Goal: Task Accomplishment & Management: Manage account settings

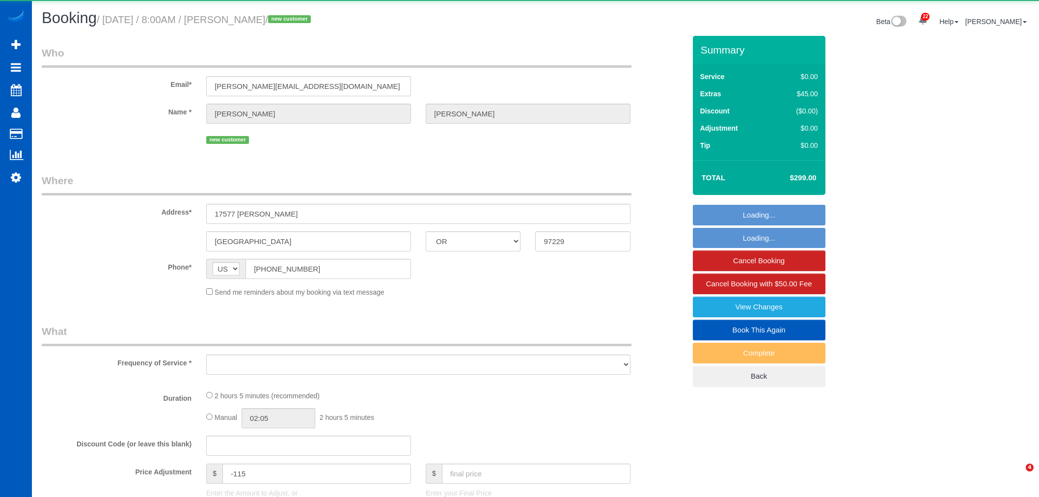
select select "OR"
select select "object:2722"
select select "199"
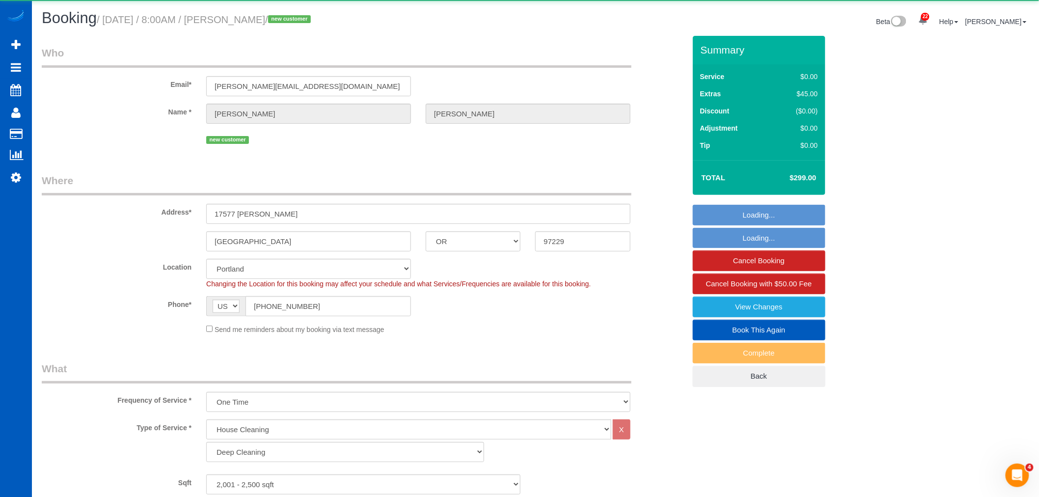
select select "spot18"
select select "2001"
select select "3"
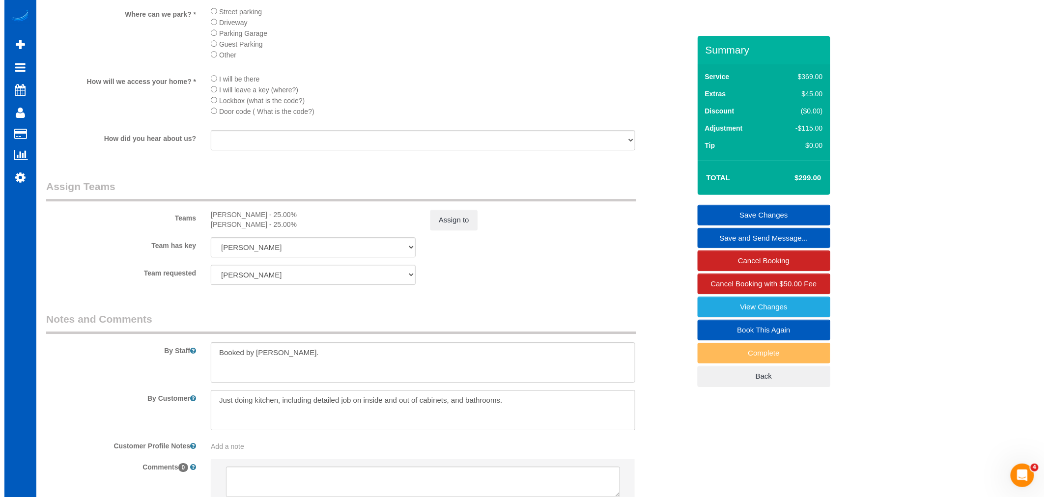
scroll to position [1219, 0]
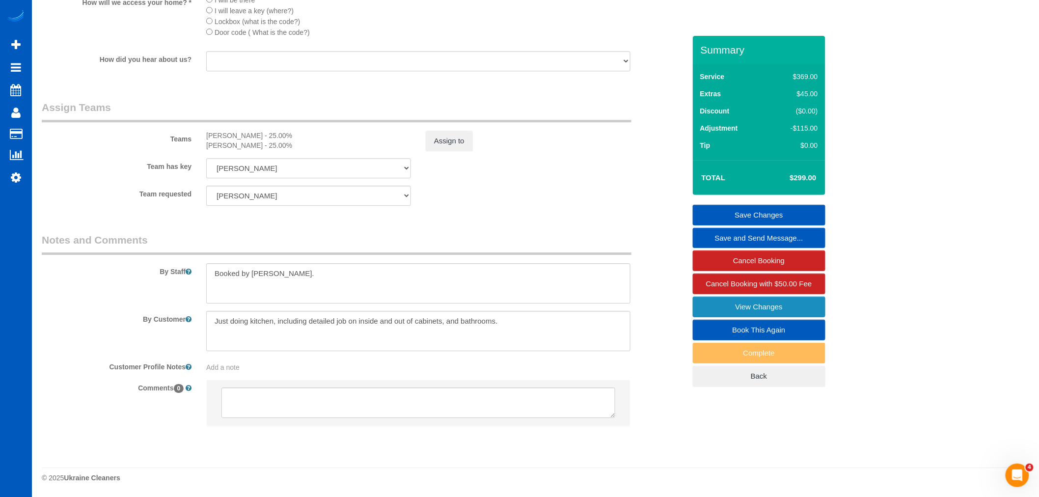
click at [755, 307] on link "View Changes" at bounding box center [759, 307] width 133 height 21
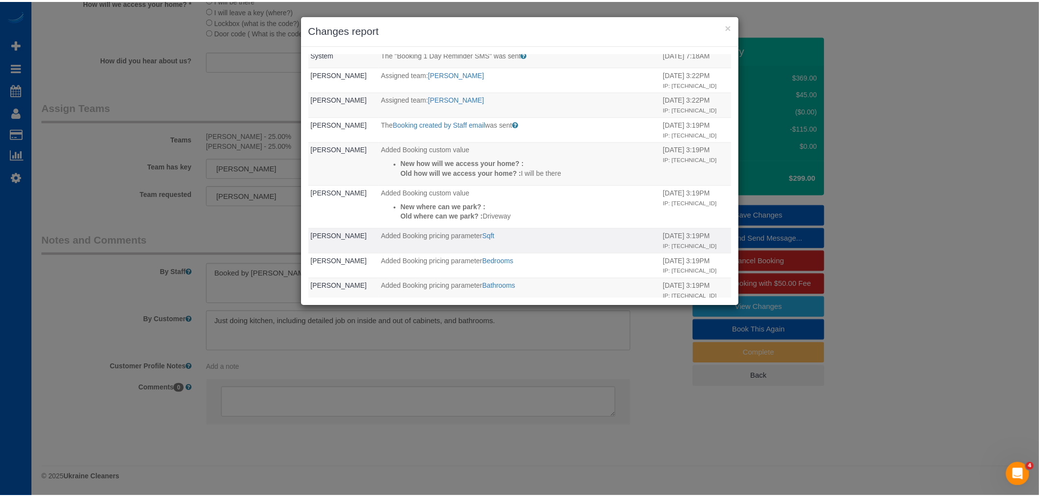
scroll to position [143, 0]
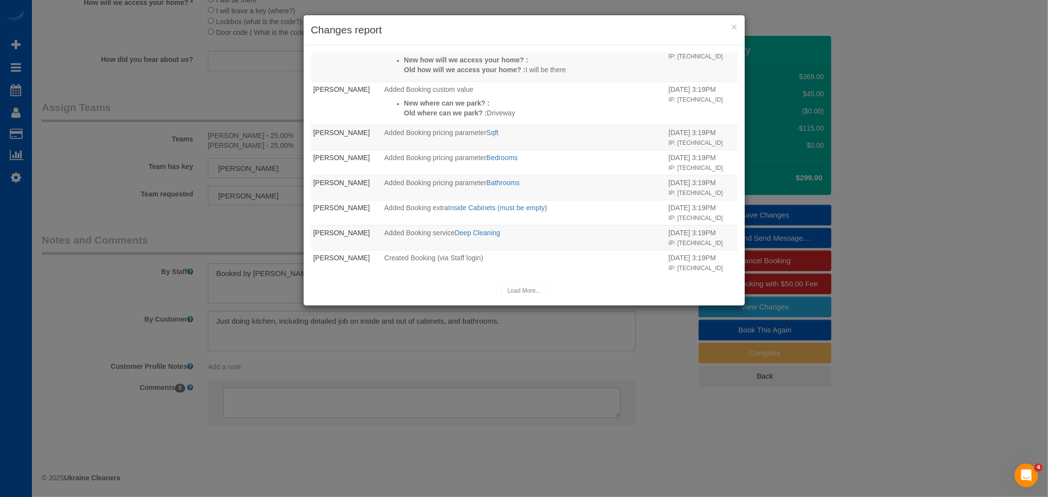
click at [729, 27] on h3 "Changes report" at bounding box center [524, 30] width 426 height 15
click at [738, 25] on div "× Changes report" at bounding box center [524, 30] width 441 height 30
click at [731, 25] on button "×" at bounding box center [734, 27] width 6 height 10
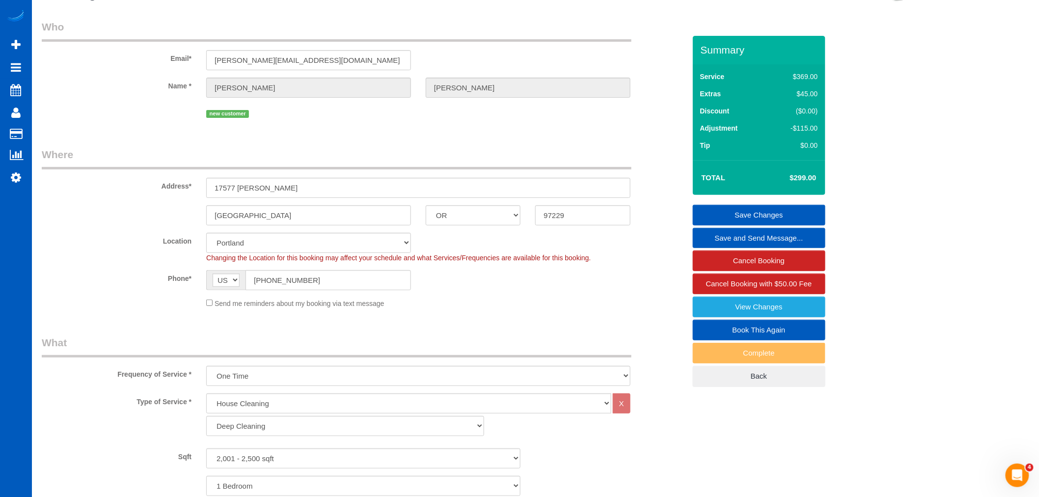
scroll to position [18, 0]
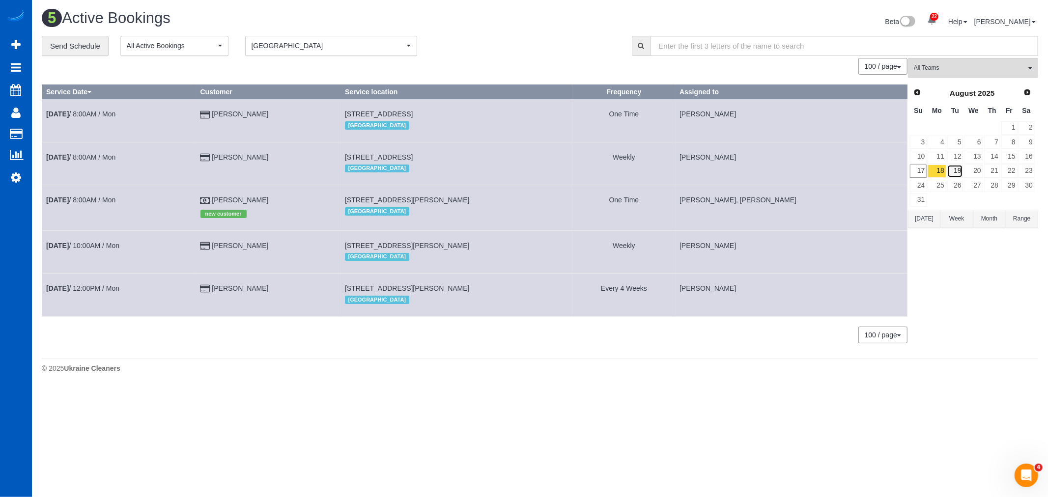
click at [954, 176] on link "19" at bounding box center [955, 171] width 16 height 13
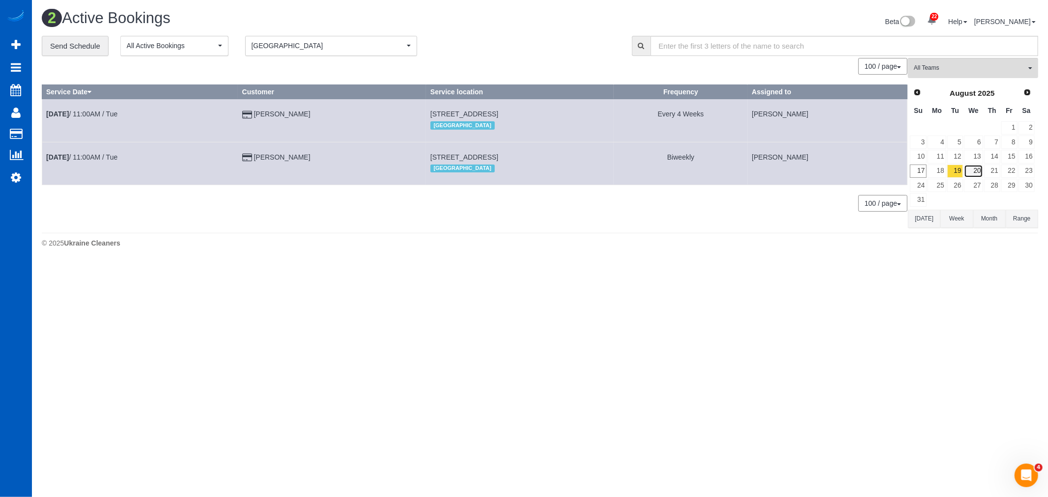
click at [974, 175] on link "20" at bounding box center [973, 171] width 19 height 13
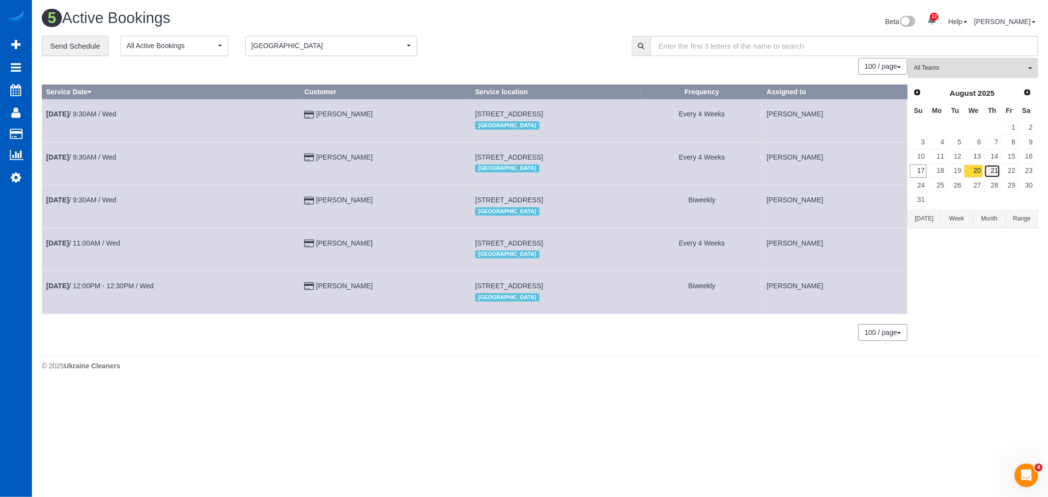
click at [993, 172] on link "21" at bounding box center [992, 171] width 16 height 13
click at [1013, 173] on link "22" at bounding box center [1009, 171] width 16 height 13
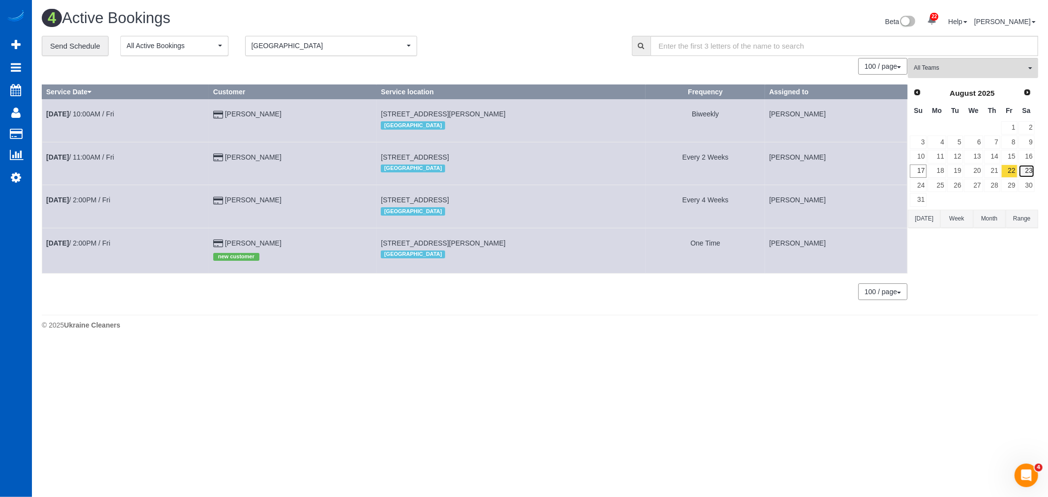
click at [1029, 174] on link "23" at bounding box center [1026, 171] width 16 height 13
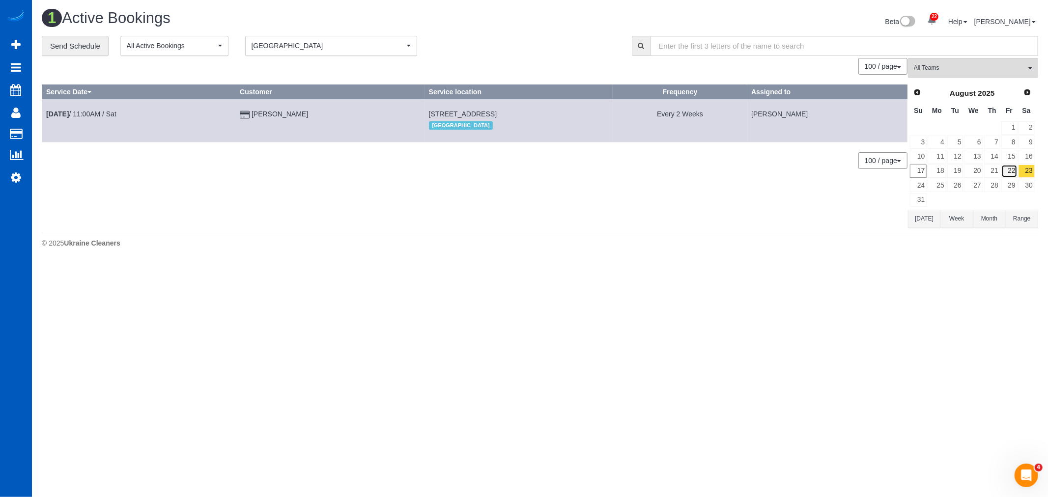
click at [1011, 173] on link "22" at bounding box center [1009, 171] width 16 height 13
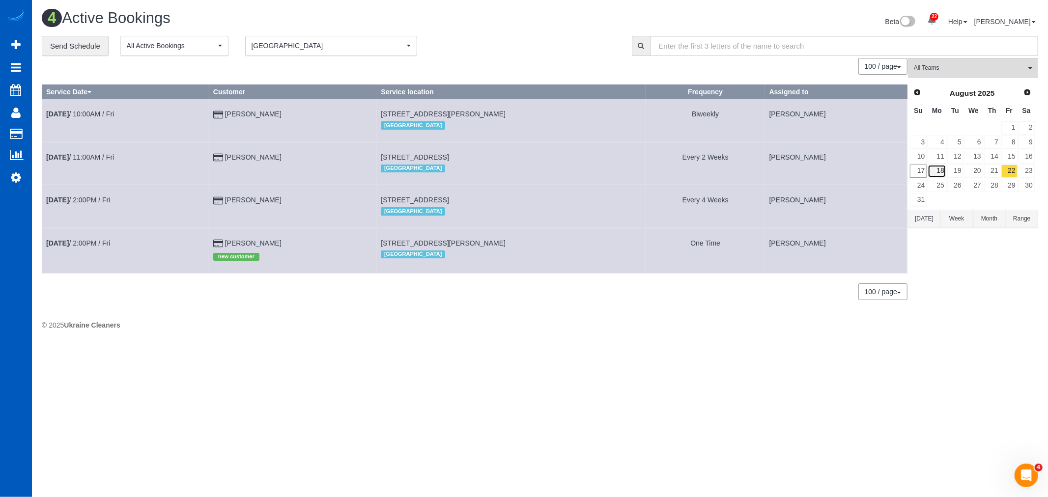
click at [938, 168] on link "18" at bounding box center [936, 171] width 18 height 13
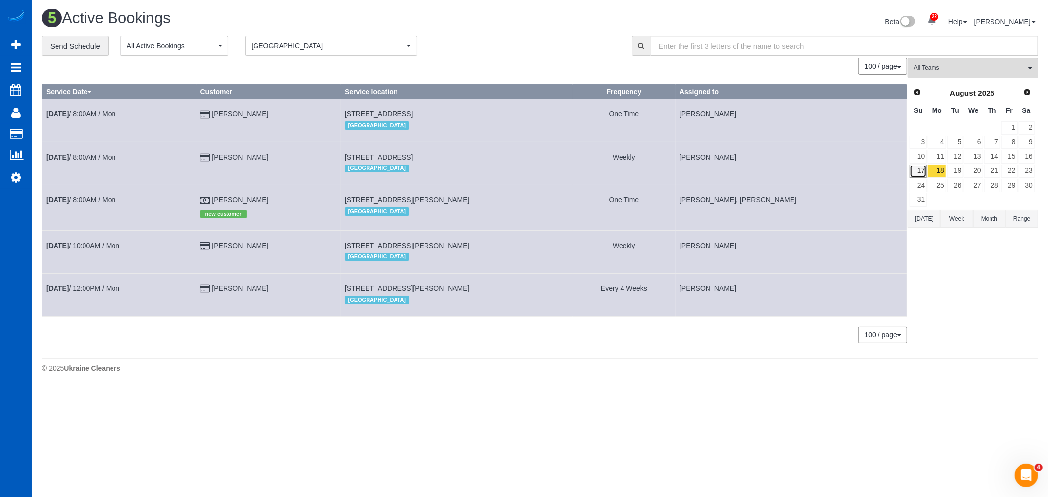
click at [917, 168] on link "17" at bounding box center [918, 171] width 17 height 13
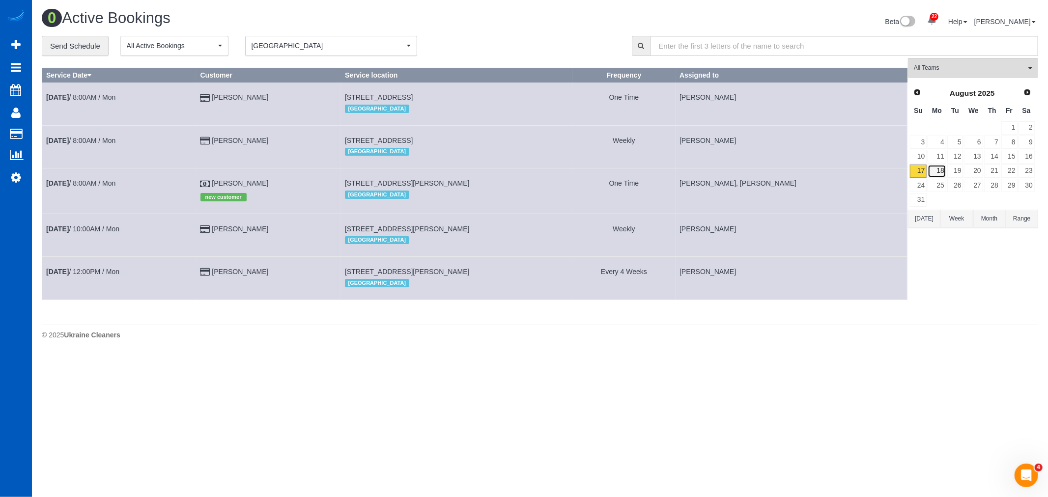
click at [937, 173] on link "18" at bounding box center [936, 171] width 18 height 13
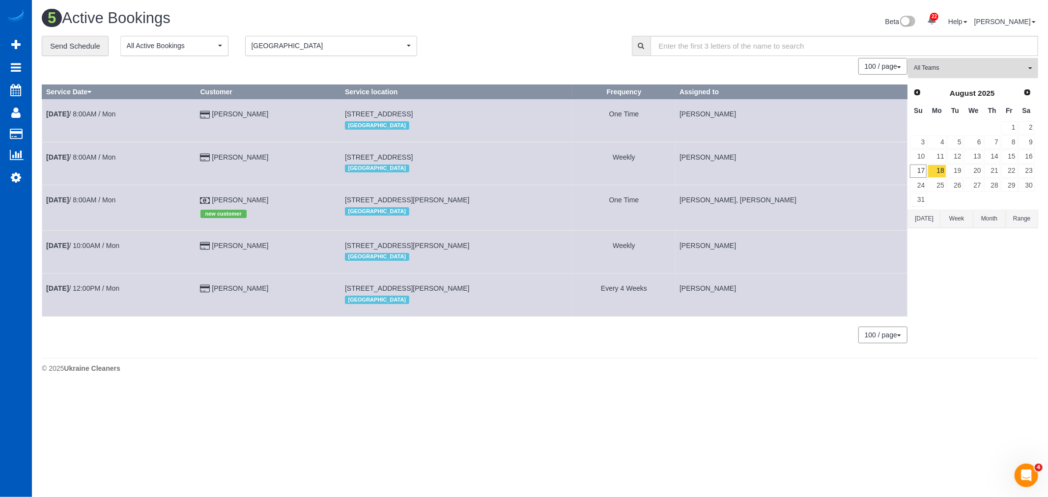
click at [975, 71] on span "All Teams" at bounding box center [970, 68] width 112 height 8
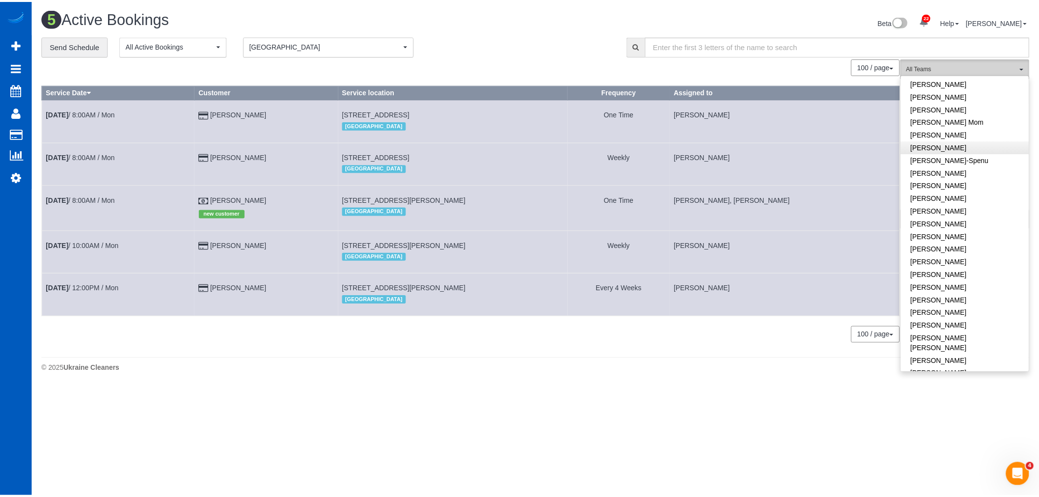
scroll to position [55, 0]
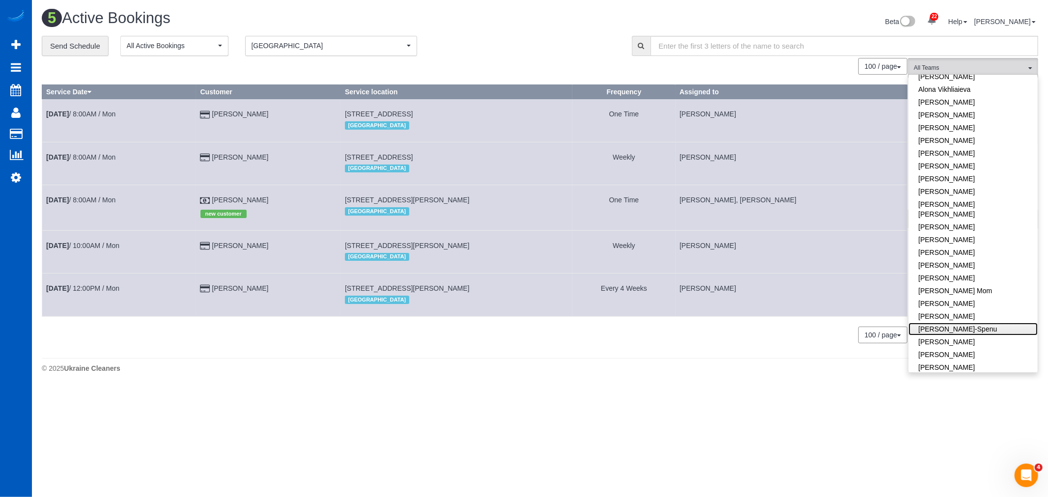
click at [968, 323] on link "[PERSON_NAME]-Spenu" at bounding box center [972, 329] width 129 height 13
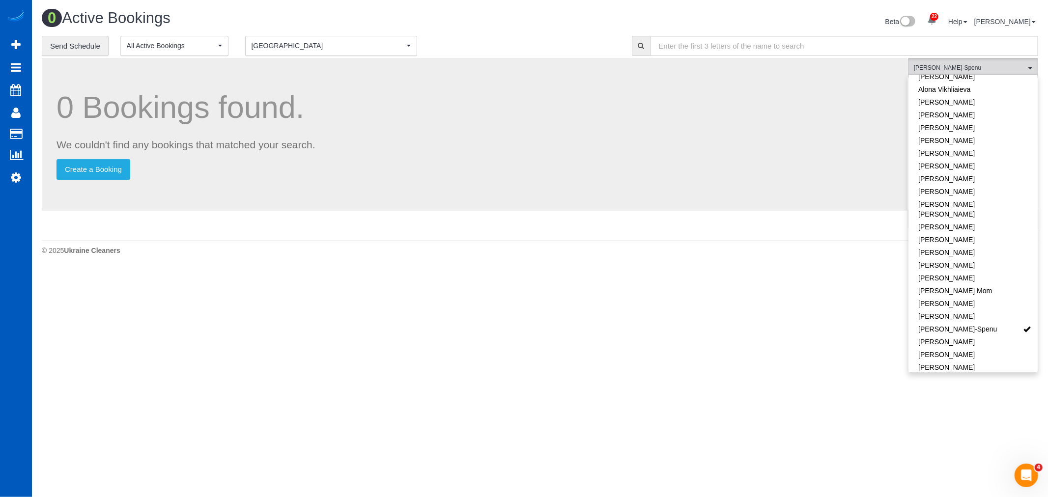
click at [232, 311] on body "22 Beta Your Notifications You have 0 alerts × You have 3 to charge for [DATE] …" at bounding box center [524, 248] width 1048 height 497
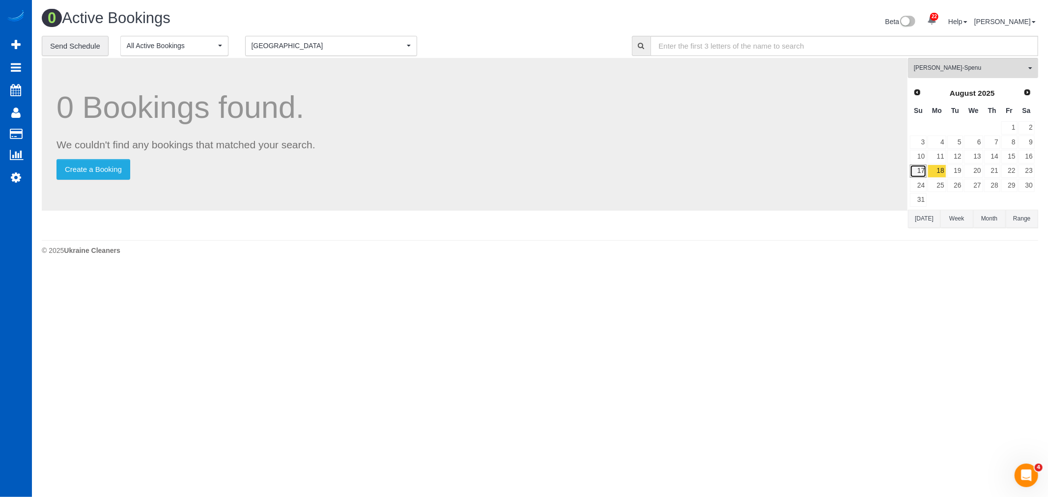
click at [919, 171] on link "17" at bounding box center [918, 171] width 17 height 13
click at [944, 173] on link "18" at bounding box center [936, 171] width 18 height 13
click at [5, 175] on link "Settings" at bounding box center [16, 177] width 32 height 23
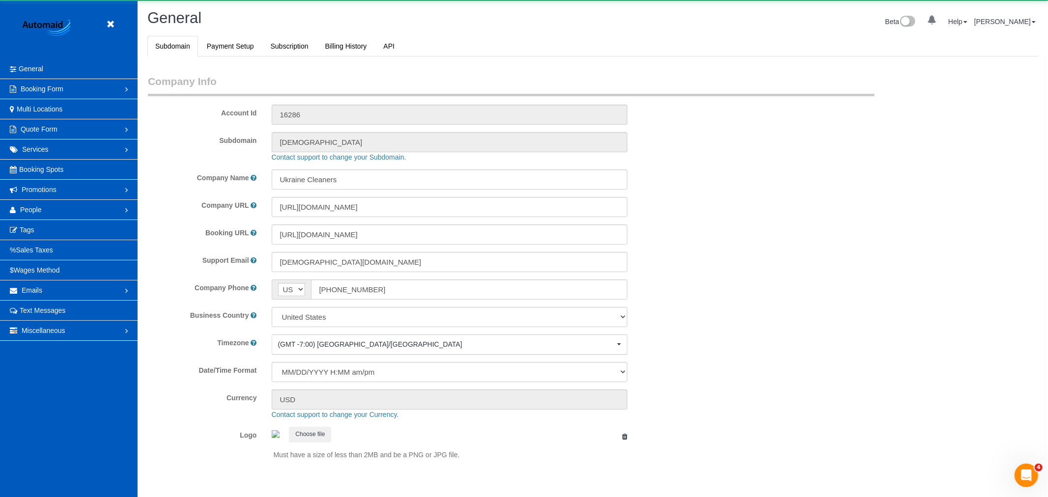
select select "1"
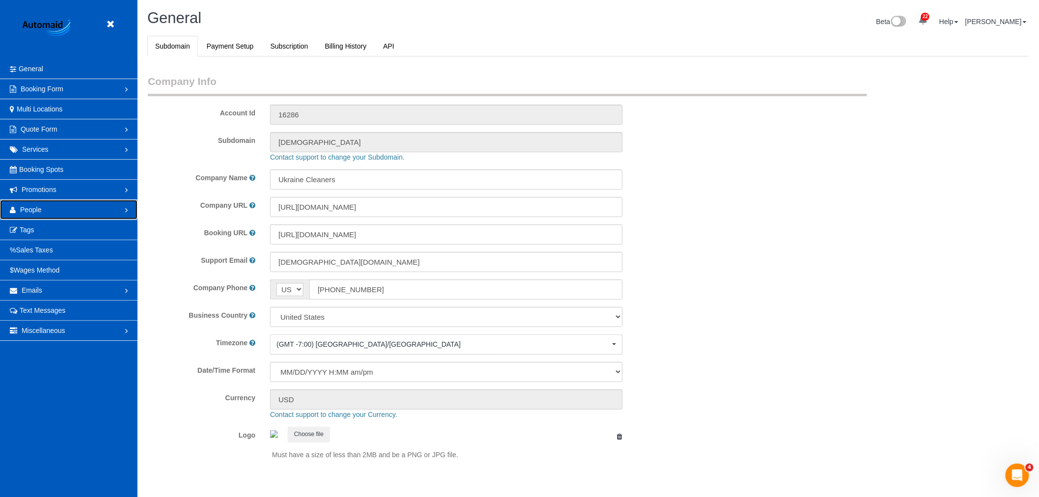
click at [48, 212] on link "People" at bounding box center [69, 210] width 138 height 20
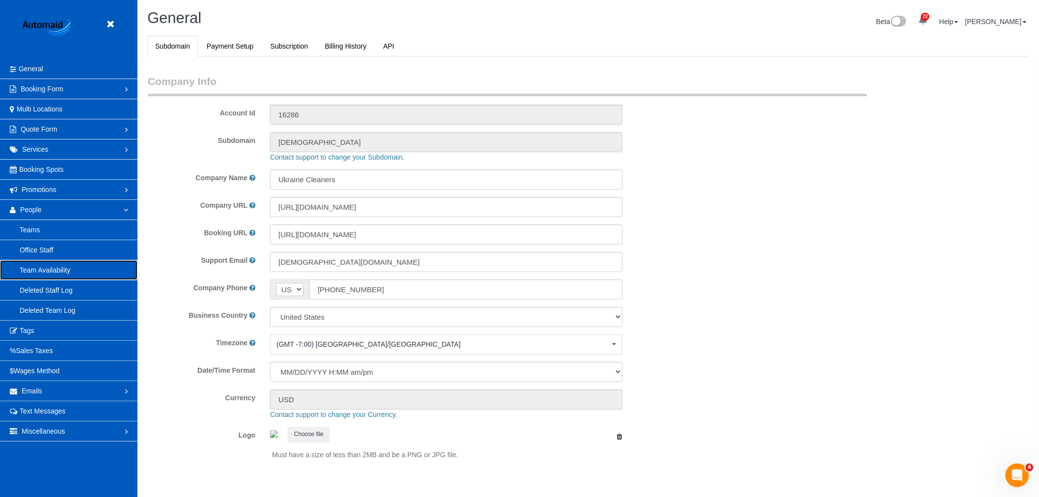
click at [52, 274] on link "Team Availability" at bounding box center [69, 270] width 138 height 20
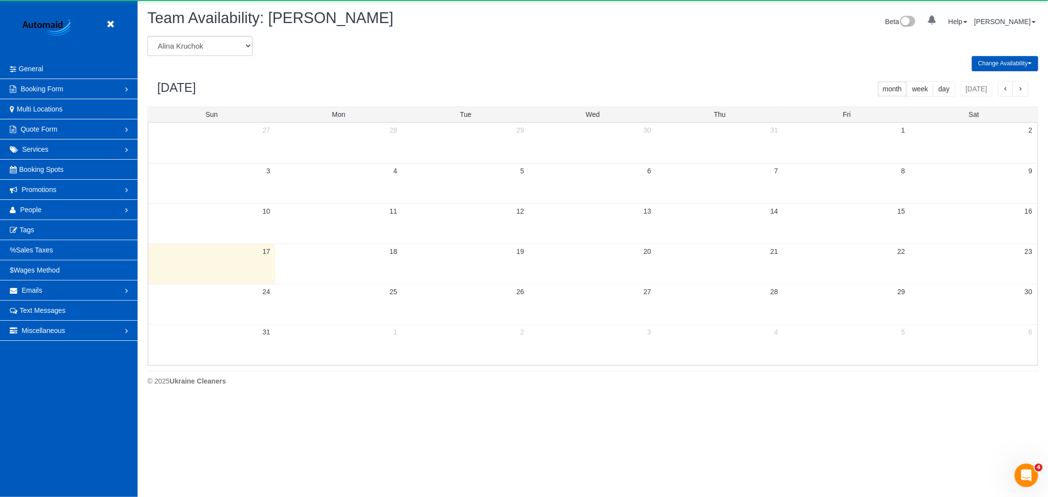
scroll to position [401, 1048]
click at [205, 46] on select "[PERSON_NAME] [PERSON_NAME] [PERSON_NAME] [PERSON_NAME] [PERSON_NAME] [PERSON_N…" at bounding box center [199, 46] width 105 height 20
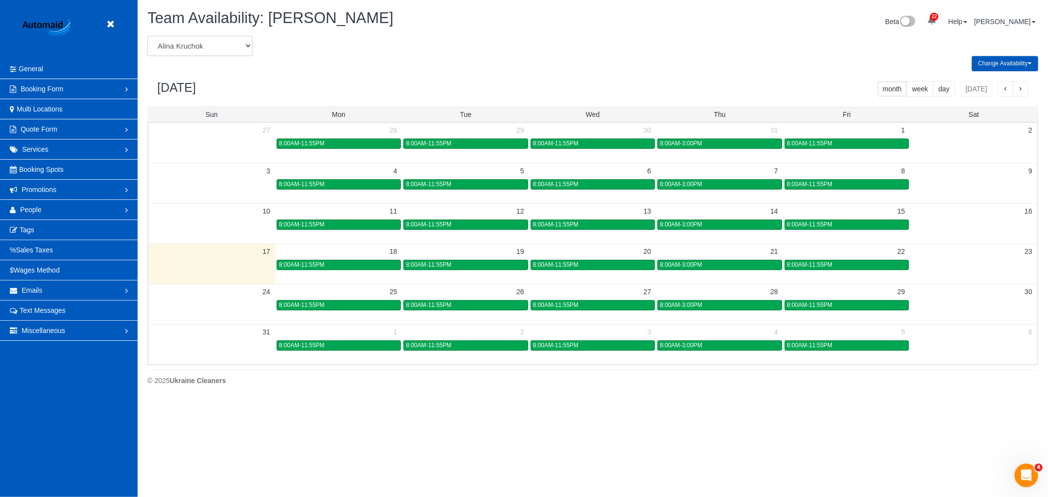
scroll to position [0, 0]
select select "number:864"
click at [147, 36] on select "[PERSON_NAME] [PERSON_NAME] [PERSON_NAME] [PERSON_NAME] [PERSON_NAME] [PERSON_N…" at bounding box center [199, 46] width 105 height 20
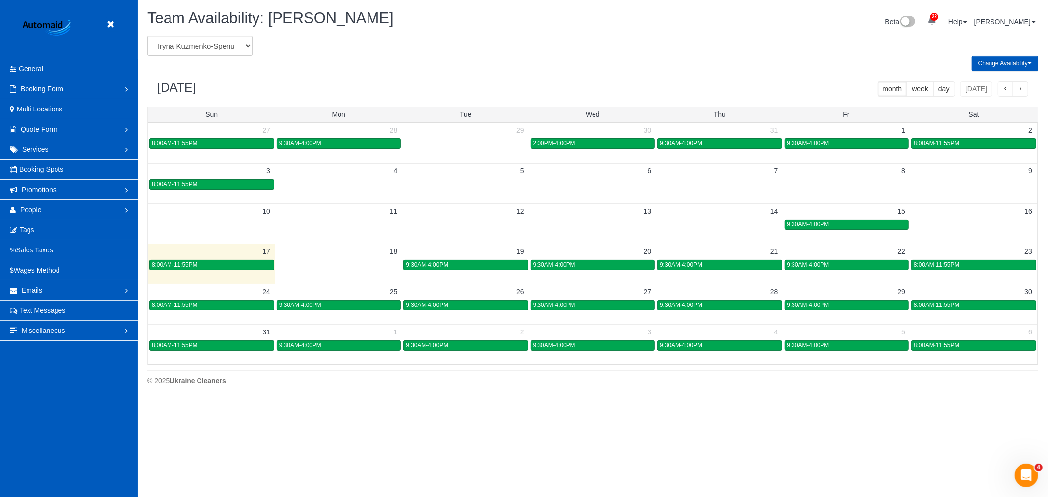
click at [346, 274] on td at bounding box center [338, 264] width 127 height 40
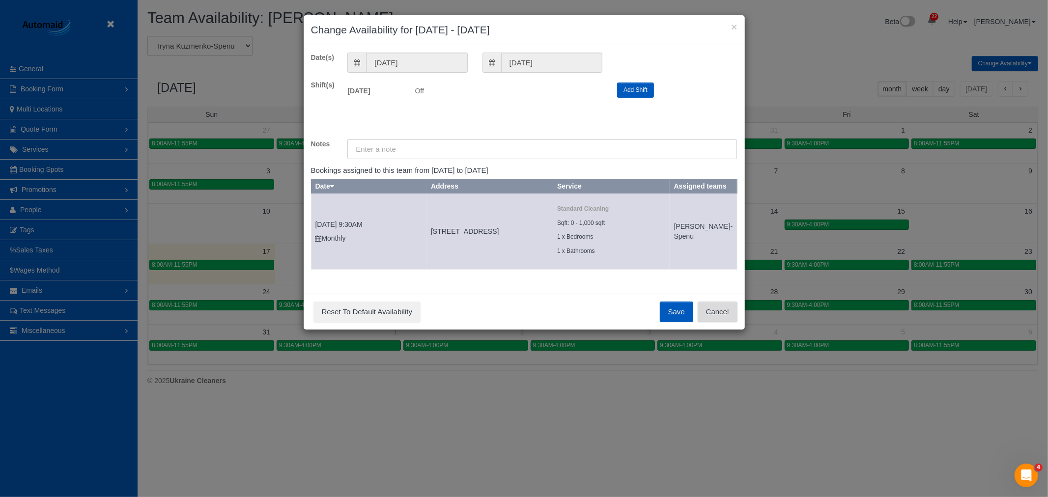
click at [708, 317] on button "Cancel" at bounding box center [718, 312] width 40 height 21
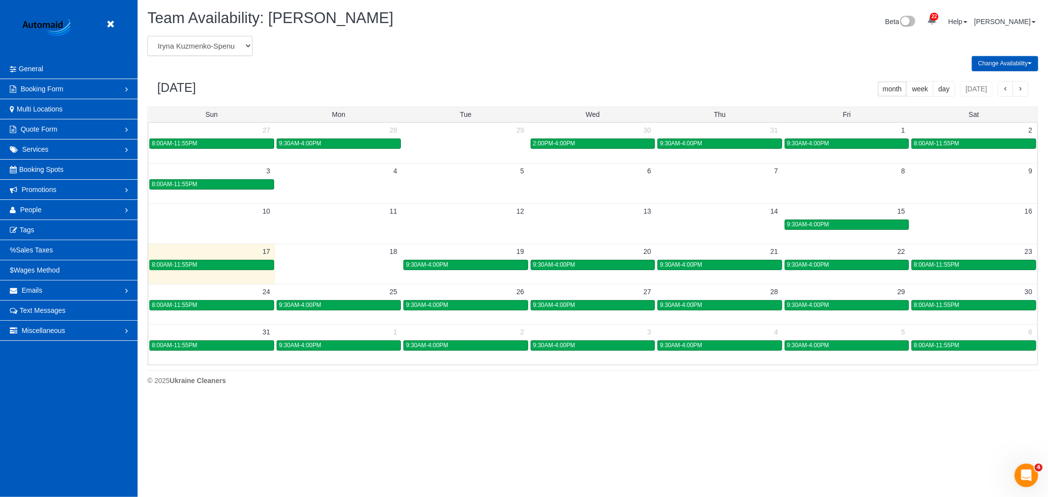
click at [240, 48] on select "[PERSON_NAME] [PERSON_NAME] [PERSON_NAME] [PERSON_NAME] [PERSON_NAME] [PERSON_N…" at bounding box center [199, 46] width 105 height 20
select select "number:24949"
click at [147, 36] on select "[PERSON_NAME] [PERSON_NAME] [PERSON_NAME] [PERSON_NAME] [PERSON_NAME] [PERSON_N…" at bounding box center [199, 46] width 105 height 20
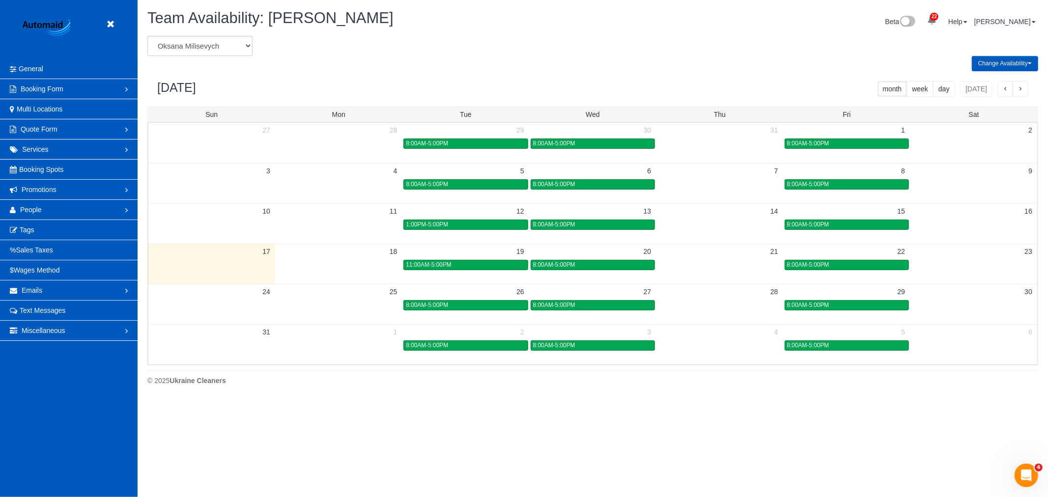
click at [355, 267] on td at bounding box center [338, 264] width 127 height 11
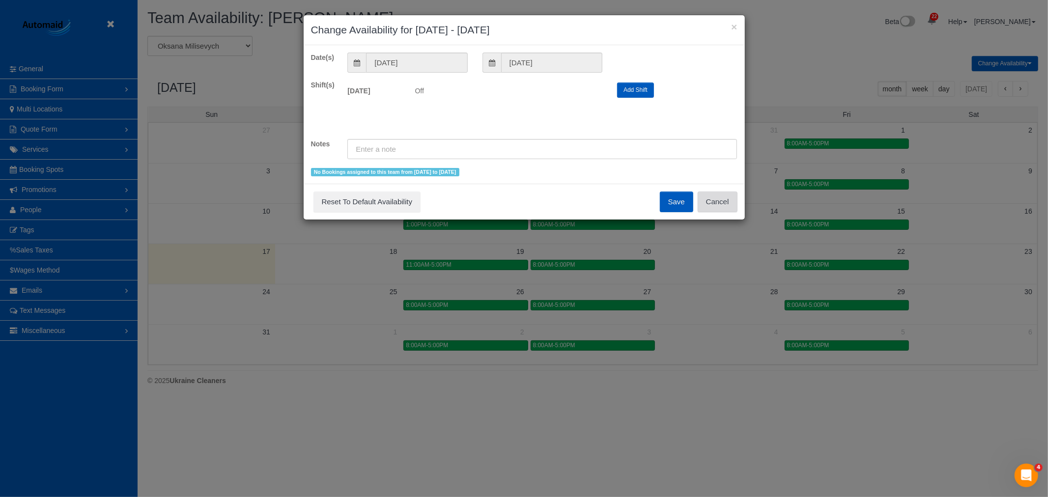
click at [737, 198] on button "Cancel" at bounding box center [718, 202] width 40 height 21
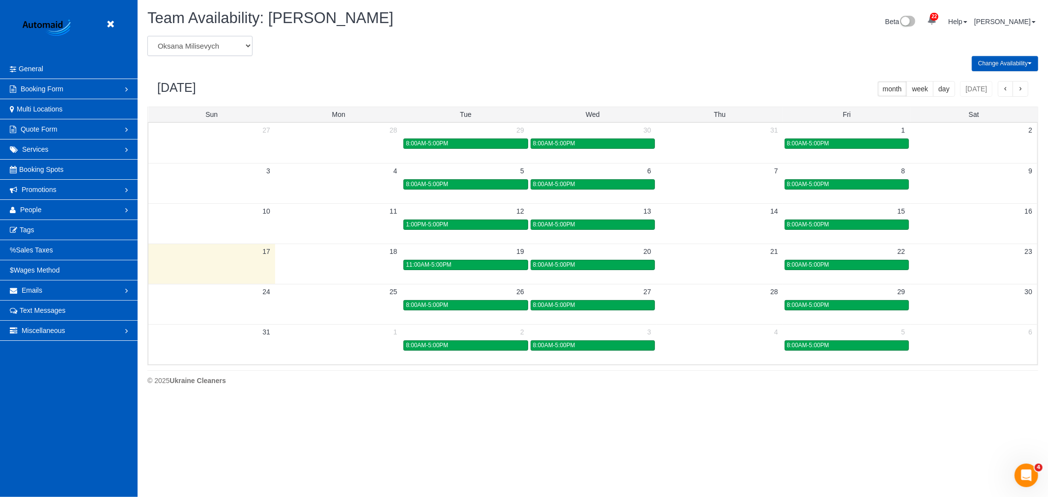
click at [180, 43] on select "[PERSON_NAME] [PERSON_NAME] [PERSON_NAME] [PERSON_NAME] [PERSON_NAME] [PERSON_N…" at bounding box center [199, 46] width 105 height 20
select select "number:715"
click at [147, 36] on select "[PERSON_NAME] [PERSON_NAME] [PERSON_NAME] [PERSON_NAME] [PERSON_NAME] [PERSON_N…" at bounding box center [199, 46] width 105 height 20
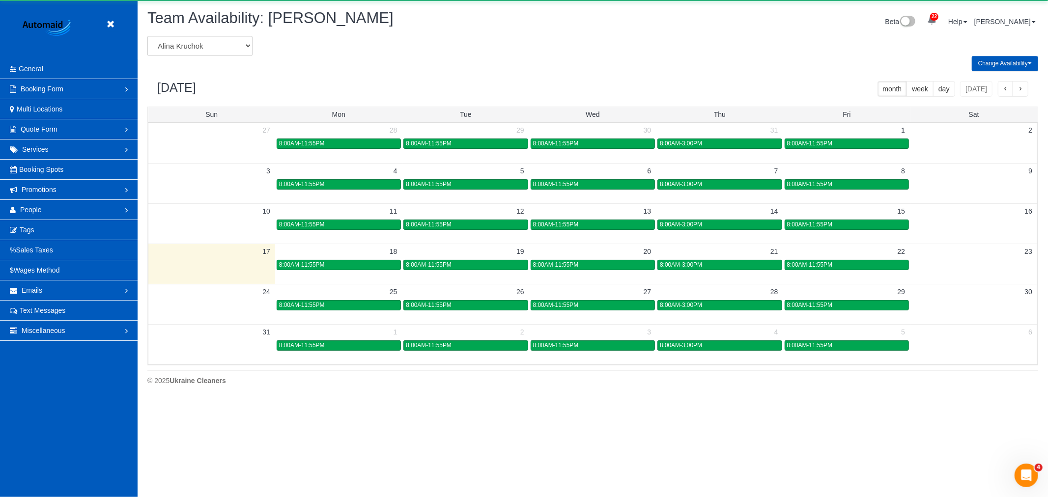
scroll to position [48722, 48074]
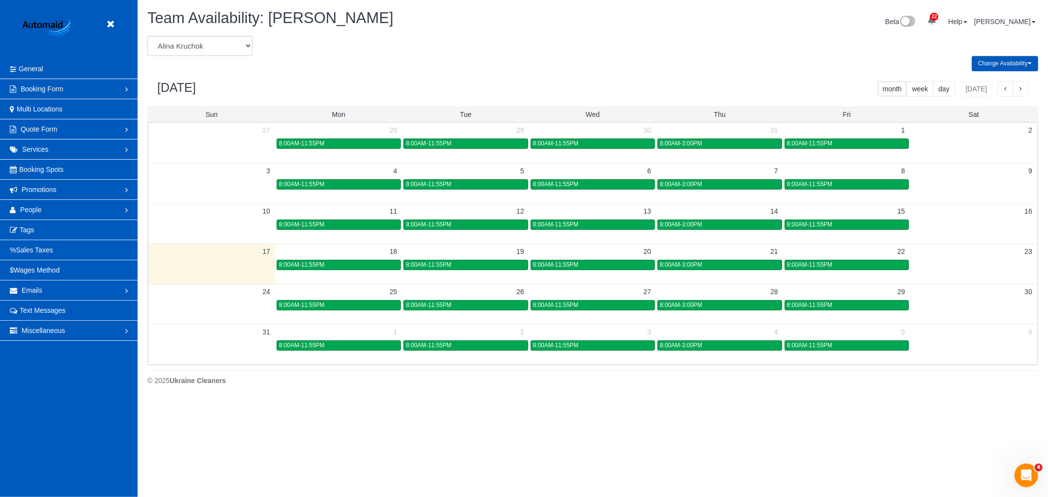
click at [356, 267] on div "8:00AM-11:55PM" at bounding box center [338, 264] width 119 height 7
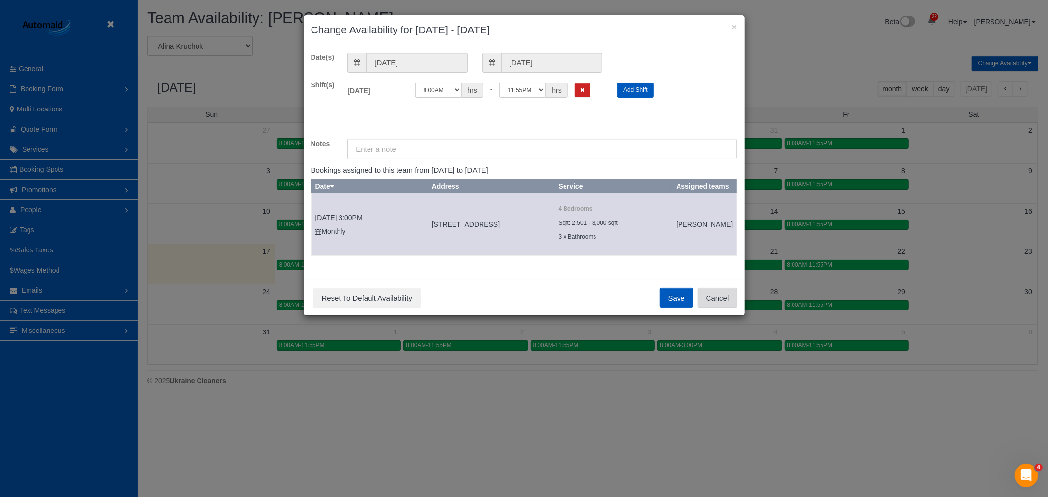
click at [711, 308] on button "Cancel" at bounding box center [718, 298] width 40 height 21
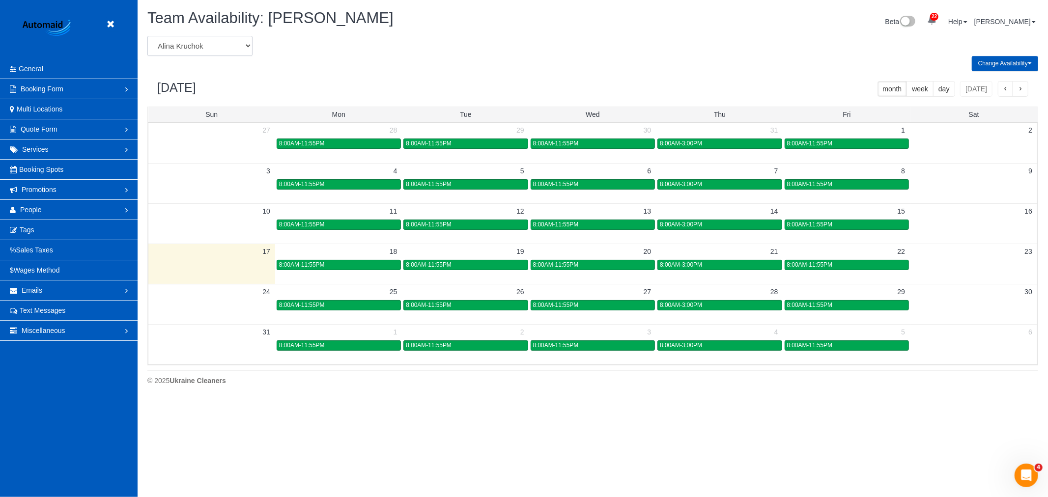
click at [187, 56] on select "[PERSON_NAME] [PERSON_NAME] [PERSON_NAME] [PERSON_NAME] [PERSON_NAME] [PERSON_N…" at bounding box center [199, 46] width 105 height 20
select select "number:13"
click at [147, 36] on select "[PERSON_NAME] [PERSON_NAME] [PERSON_NAME] [PERSON_NAME] [PERSON_NAME] [PERSON_N…" at bounding box center [199, 46] width 105 height 20
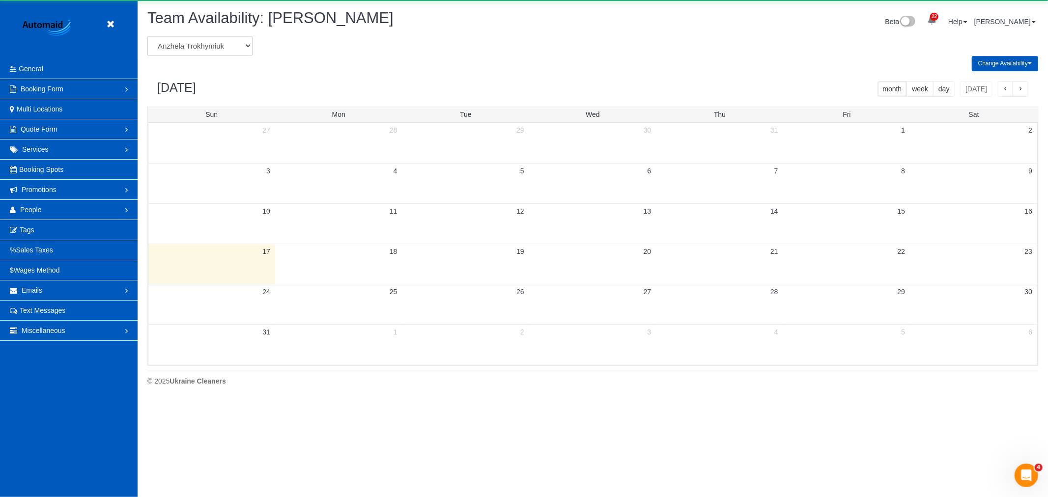
scroll to position [48722, 48074]
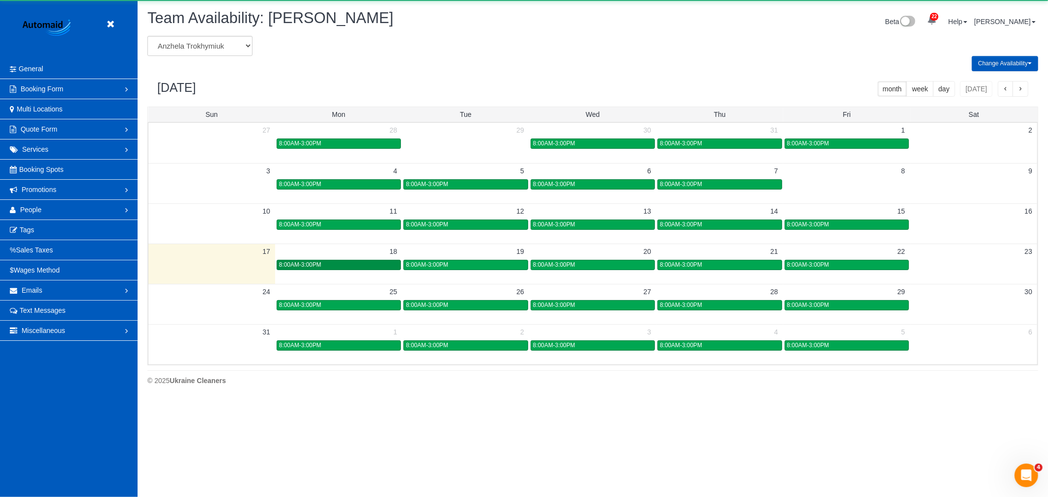
click at [354, 264] on div "8:00AM-3:00PM" at bounding box center [338, 264] width 119 height 7
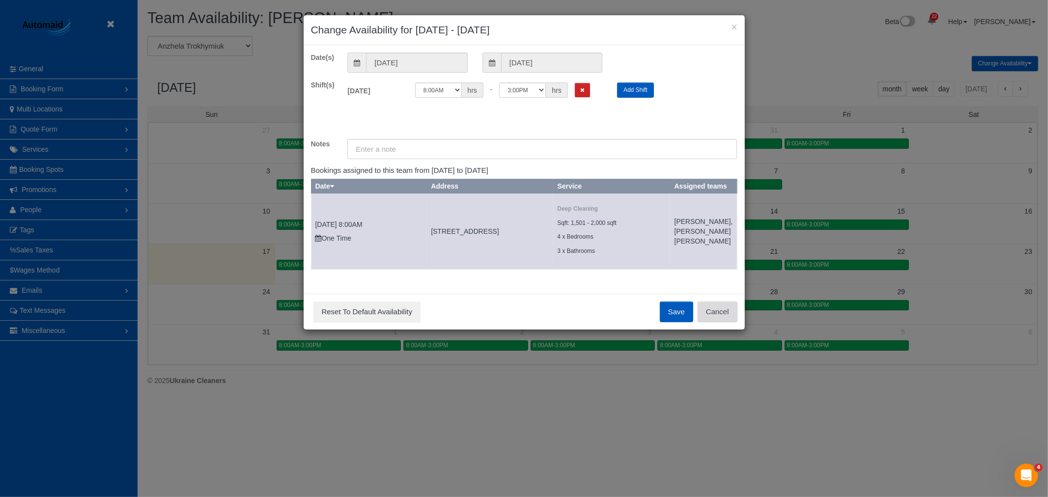
click at [716, 320] on button "Cancel" at bounding box center [718, 312] width 40 height 21
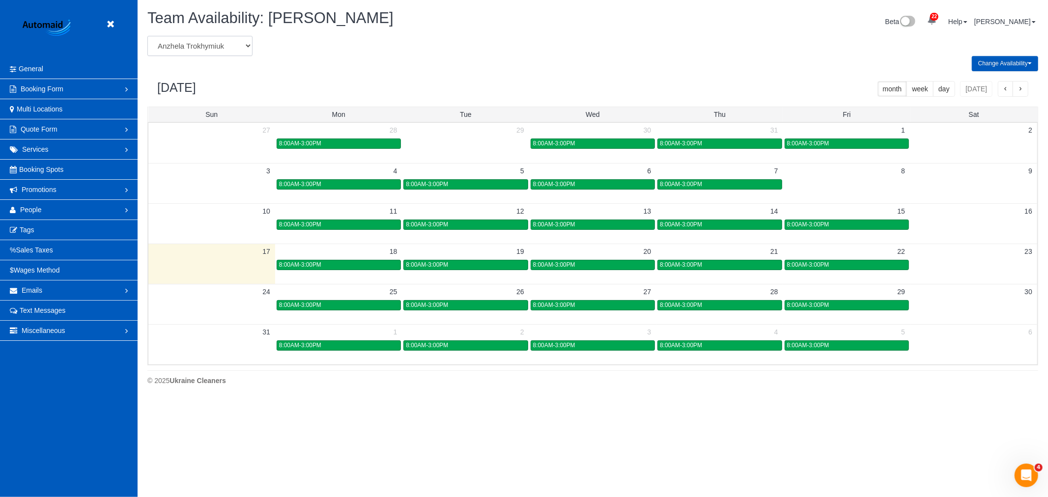
click at [189, 46] on select "[PERSON_NAME] [PERSON_NAME] [PERSON_NAME] [PERSON_NAME] [PERSON_NAME] [PERSON_N…" at bounding box center [199, 46] width 105 height 20
select select "number:1496"
click at [147, 36] on select "[PERSON_NAME] [PERSON_NAME] [PERSON_NAME] [PERSON_NAME] [PERSON_NAME] [PERSON_N…" at bounding box center [199, 46] width 105 height 20
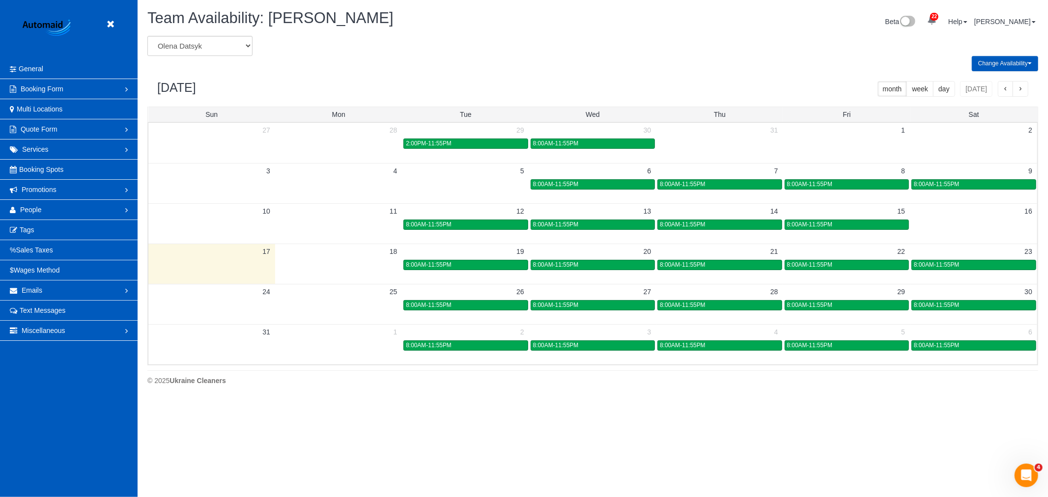
click at [348, 276] on td at bounding box center [338, 264] width 127 height 40
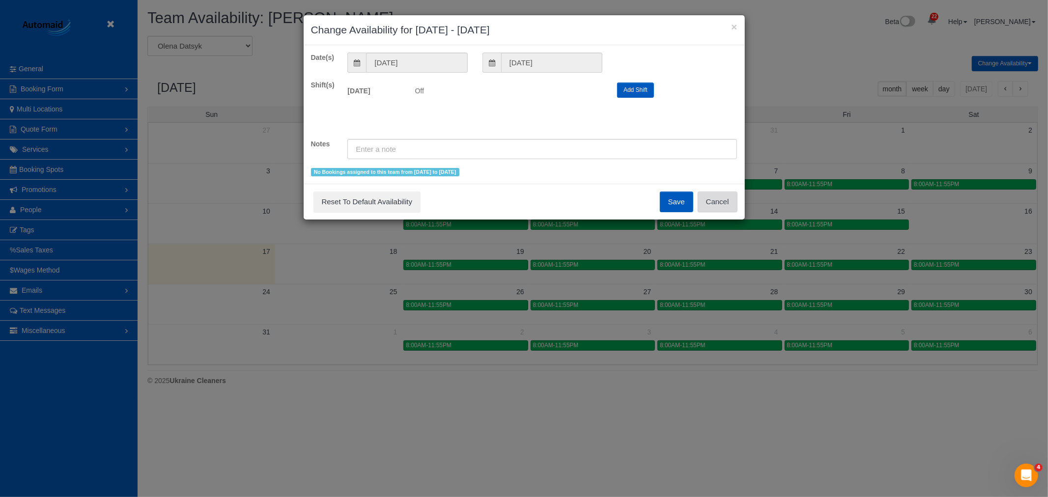
click at [717, 202] on button "Cancel" at bounding box center [718, 202] width 40 height 21
